Goal: Information Seeking & Learning: Learn about a topic

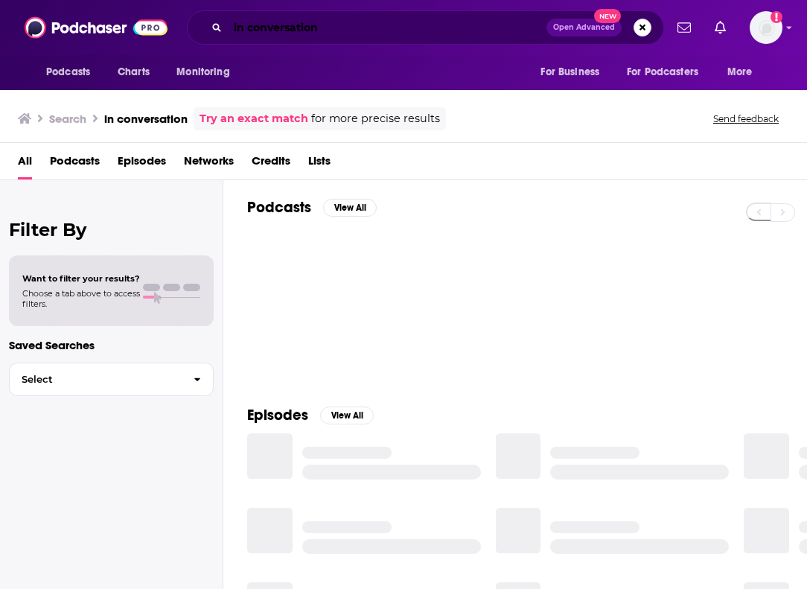
click at [356, 31] on input "in conversation" at bounding box center [387, 28] width 319 height 24
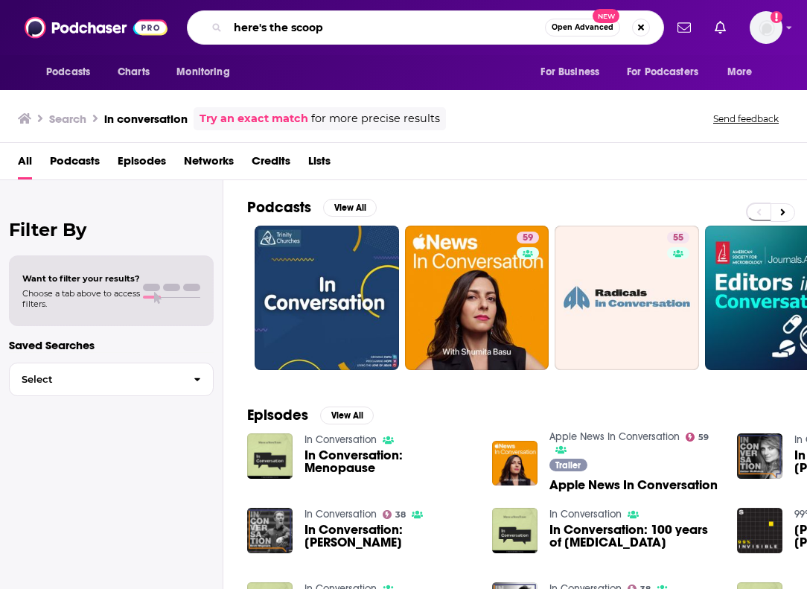
type input "here's the scoop"
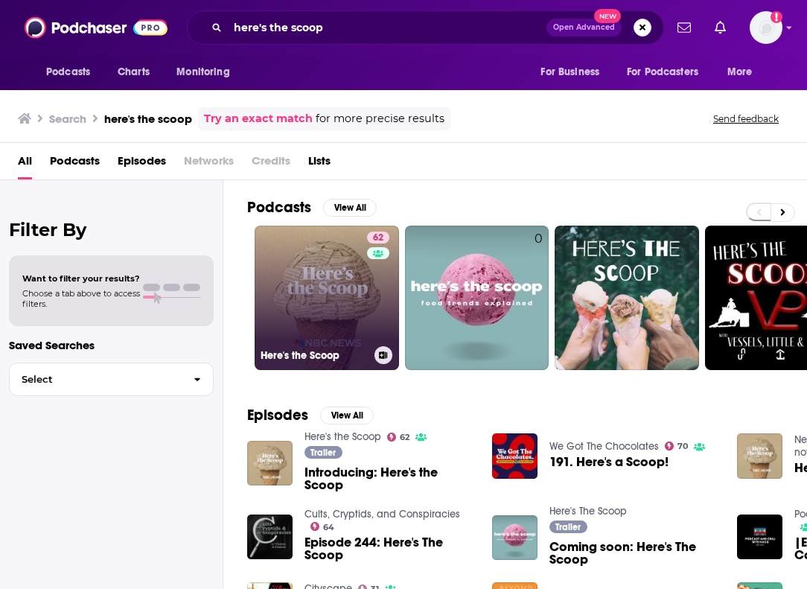
click at [336, 270] on link "62 Here's the Scoop" at bounding box center [327, 298] width 144 height 144
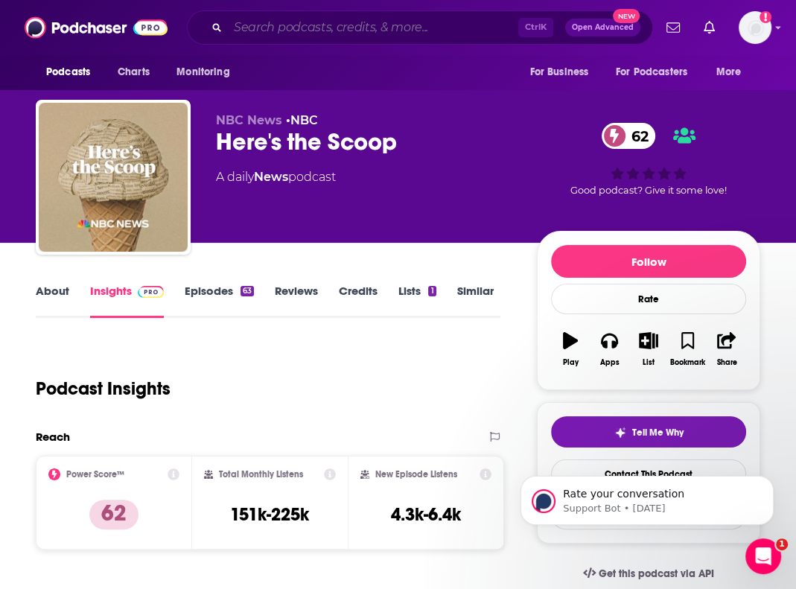
click at [260, 36] on input "Search podcasts, credits, & more..." at bounding box center [373, 28] width 290 height 24
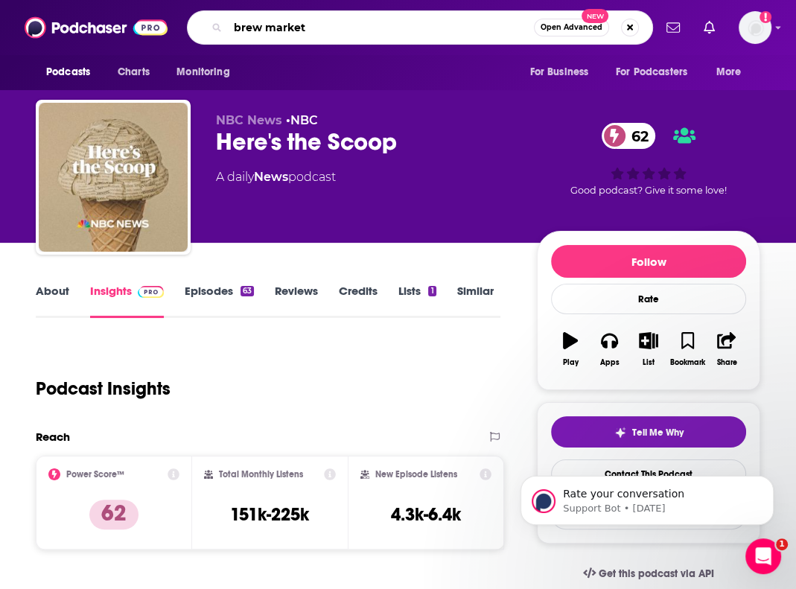
type input "brew markets"
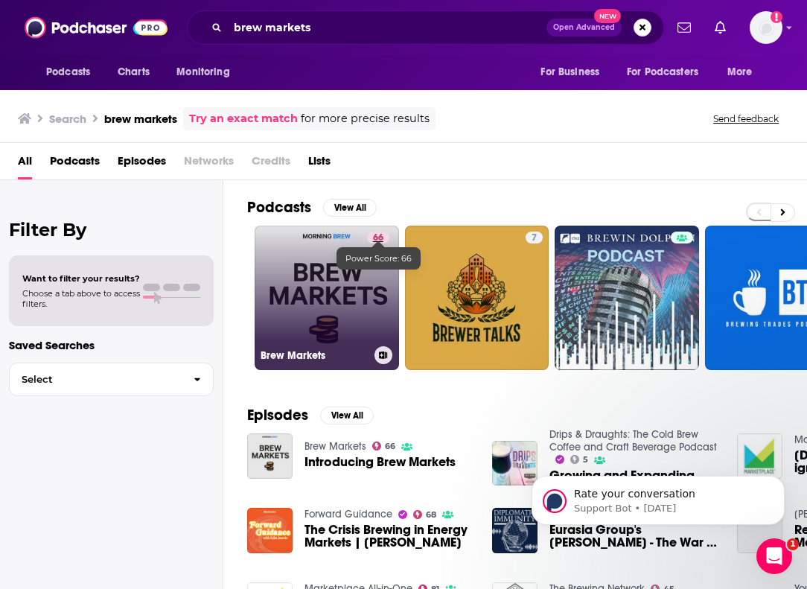
click at [380, 237] on span "66" at bounding box center [378, 238] width 10 height 15
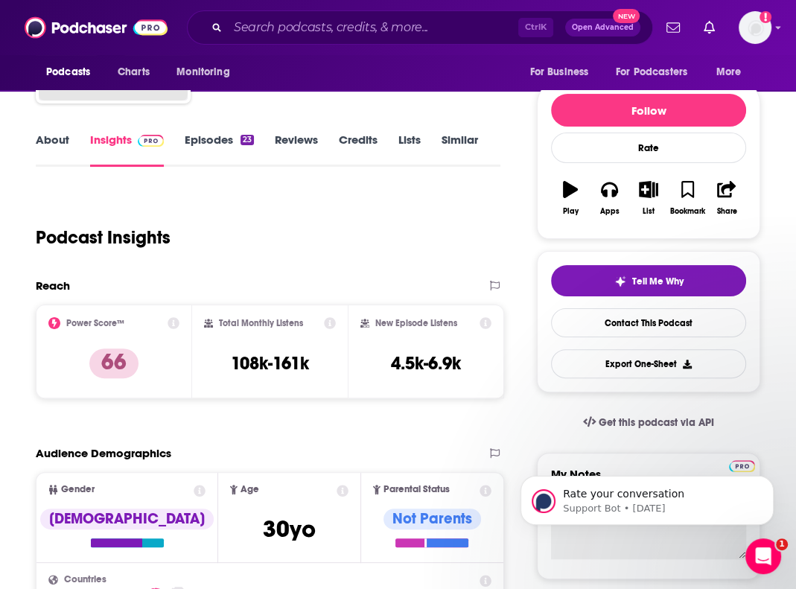
scroll to position [89, 0]
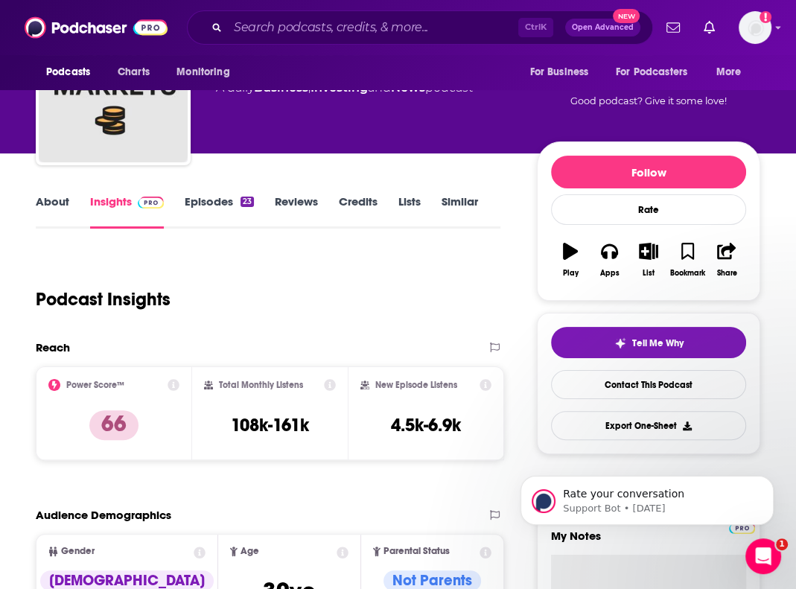
click at [38, 196] on link "About" at bounding box center [53, 211] width 34 height 34
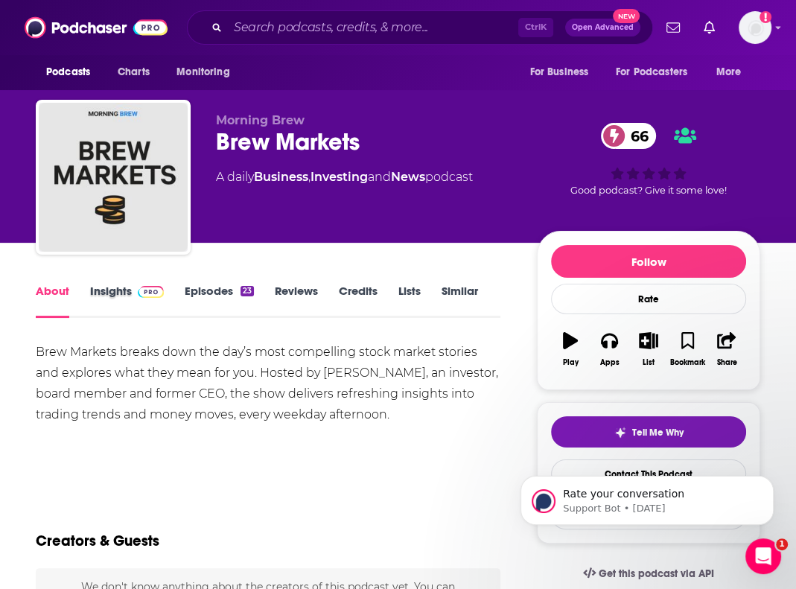
click at [165, 285] on div "Insights" at bounding box center [137, 301] width 95 height 34
click at [148, 293] on img at bounding box center [151, 292] width 26 height 12
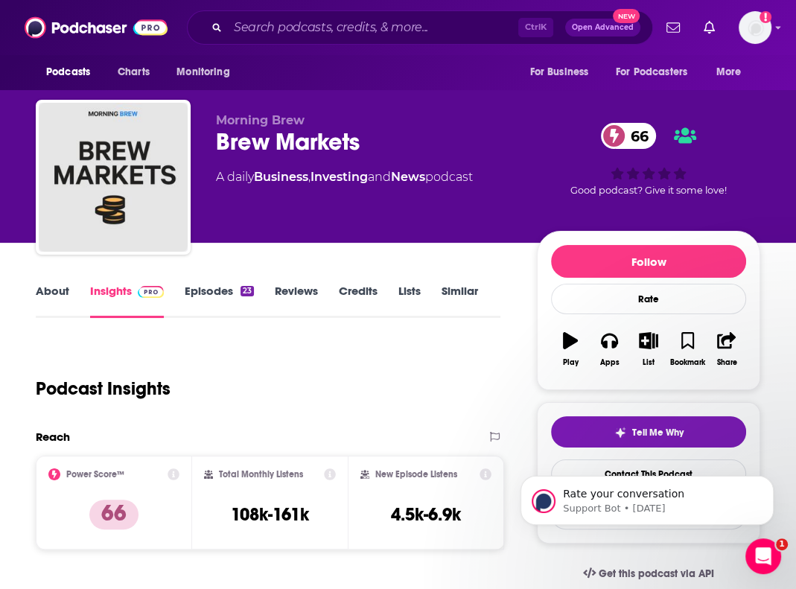
click at [62, 299] on link "About" at bounding box center [53, 301] width 34 height 34
